Goal: Browse casually

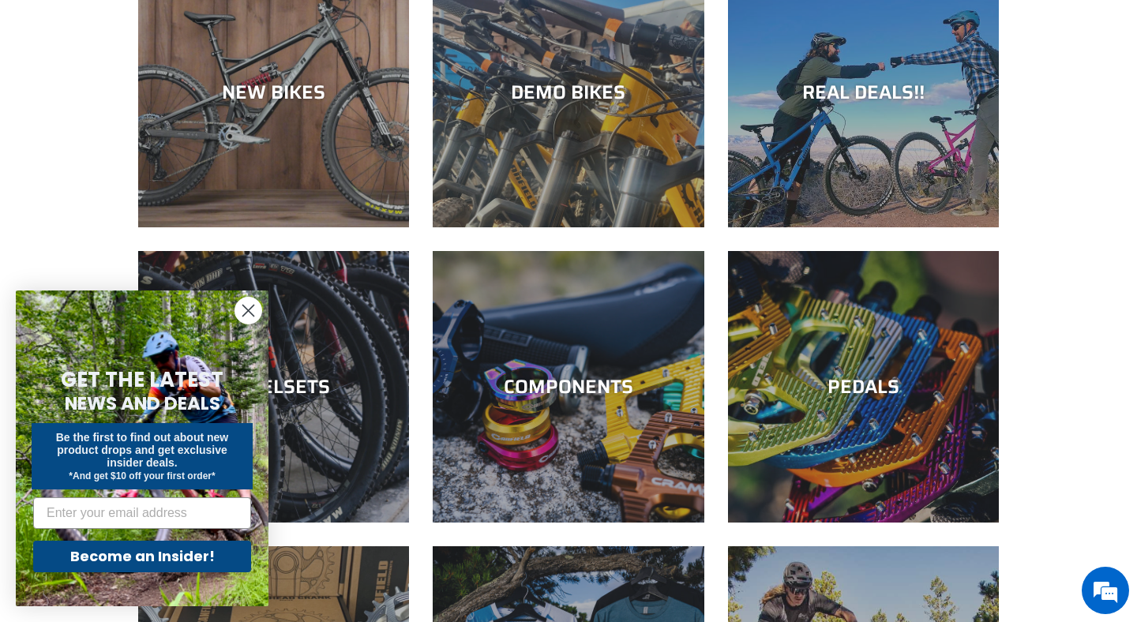
scroll to position [510, 0]
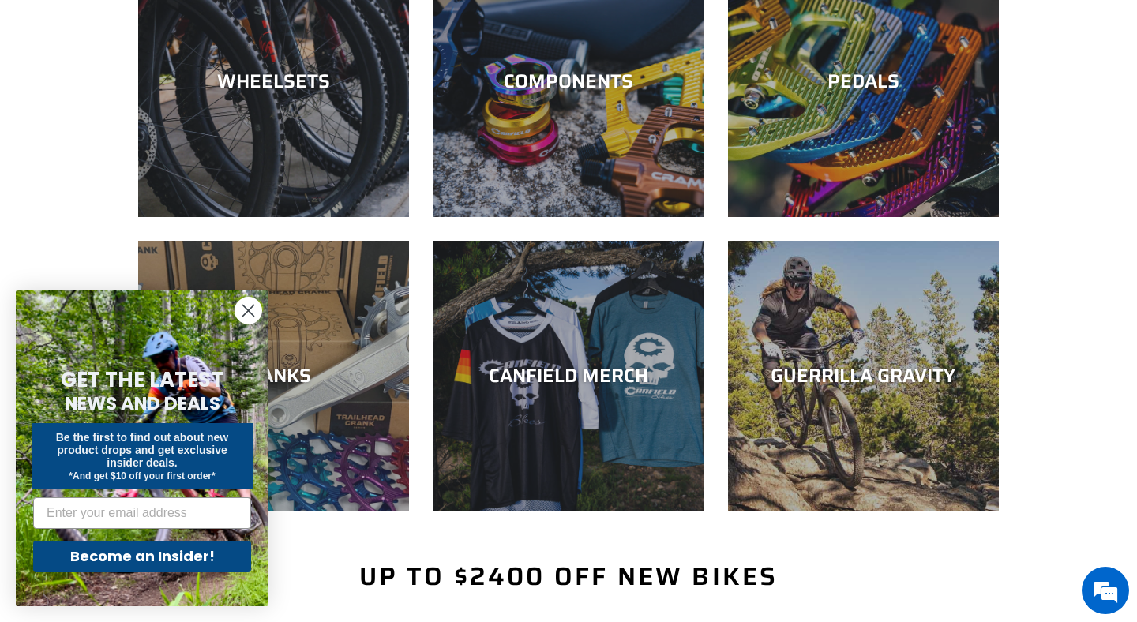
click at [242, 306] on circle "Close dialog" at bounding box center [248, 311] width 26 height 26
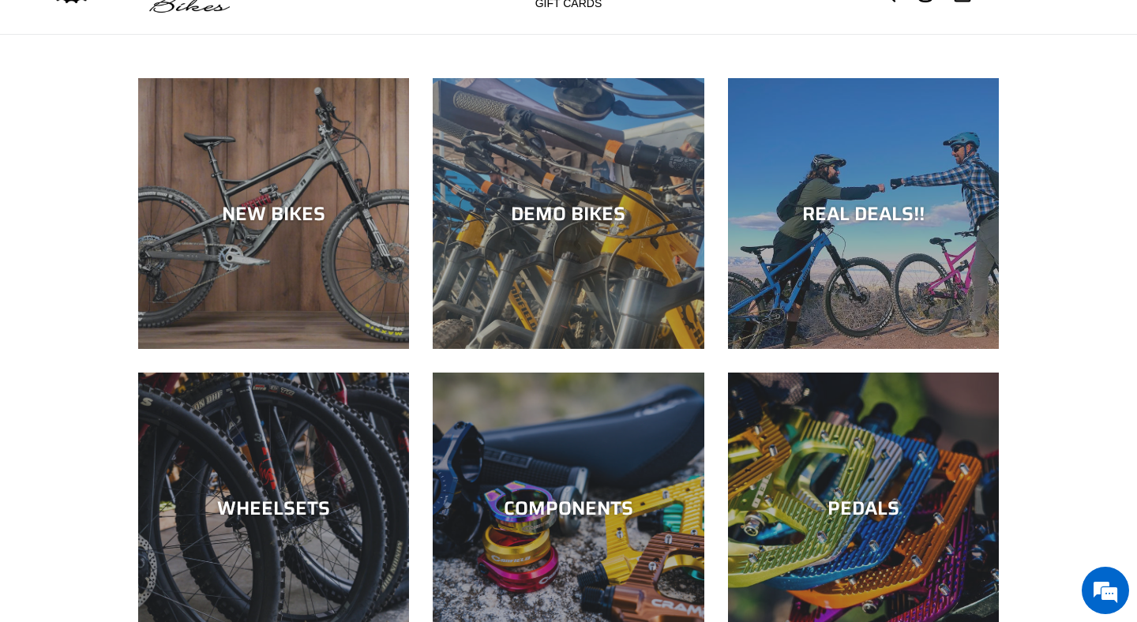
scroll to position [80, 0]
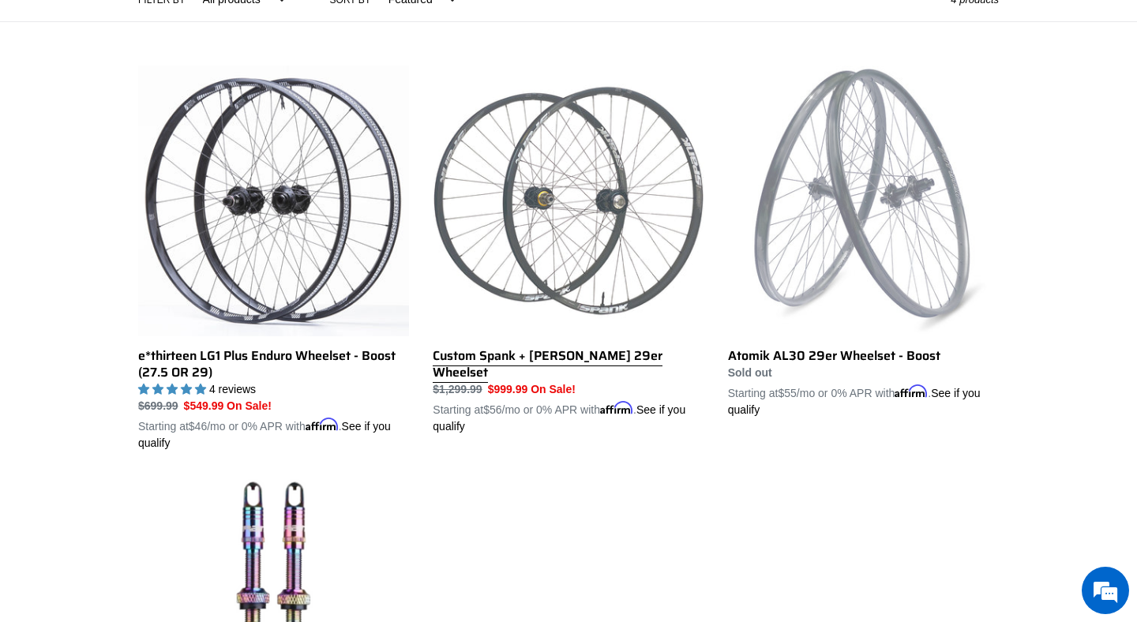
click at [579, 247] on link "Custom Spank + Hadley DH 29er Wheelset" at bounding box center [568, 251] width 271 height 370
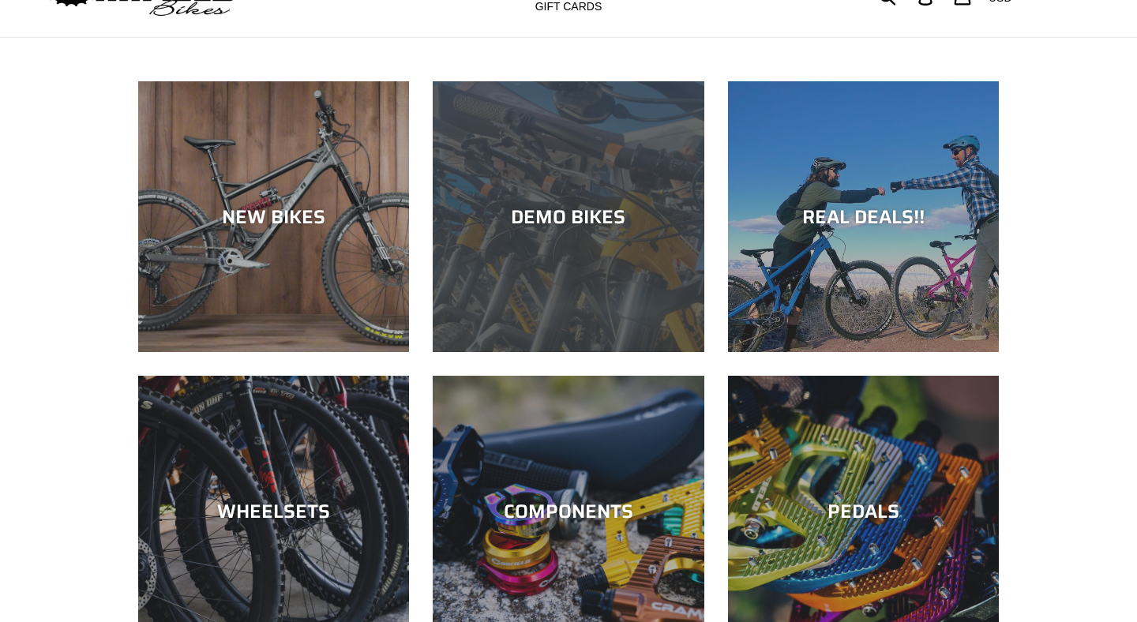
scroll to position [80, 0]
click at [591, 352] on div "DEMO BIKES" at bounding box center [568, 352] width 271 height 0
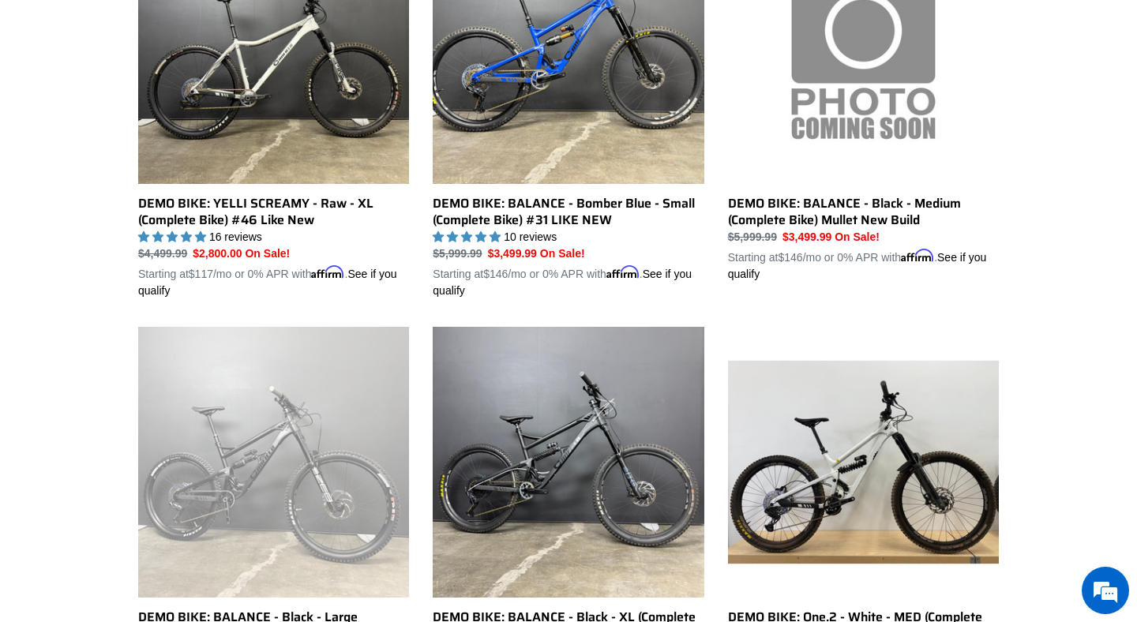
scroll to position [939, 0]
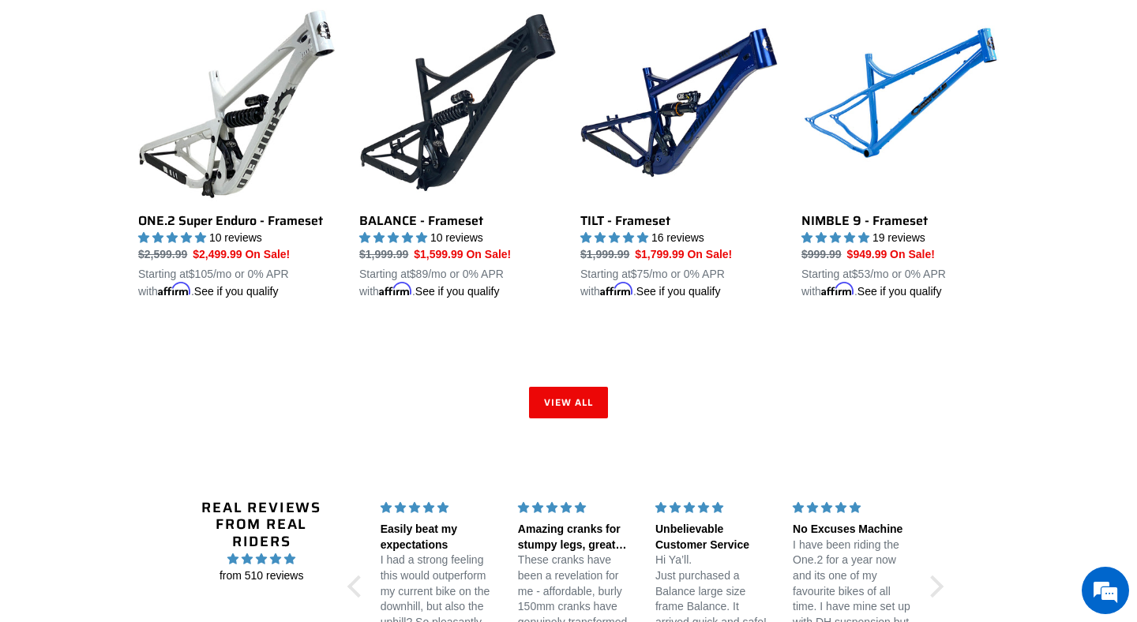
scroll to position [2428, 0]
